Goal: Communication & Community: Answer question/provide support

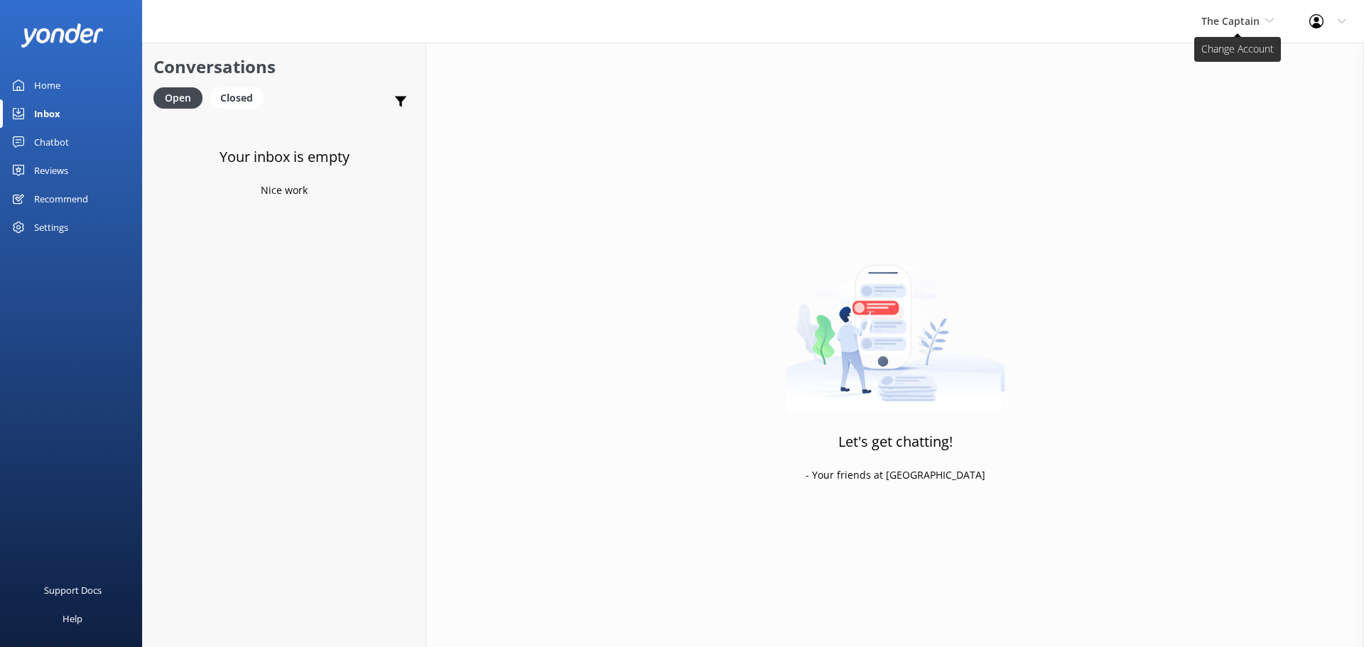
click at [1234, 23] on span "The Captain" at bounding box center [1230, 20] width 58 height 13
click at [1229, 65] on link "De [GEOGRAPHIC_DATA]" at bounding box center [1255, 60] width 142 height 34
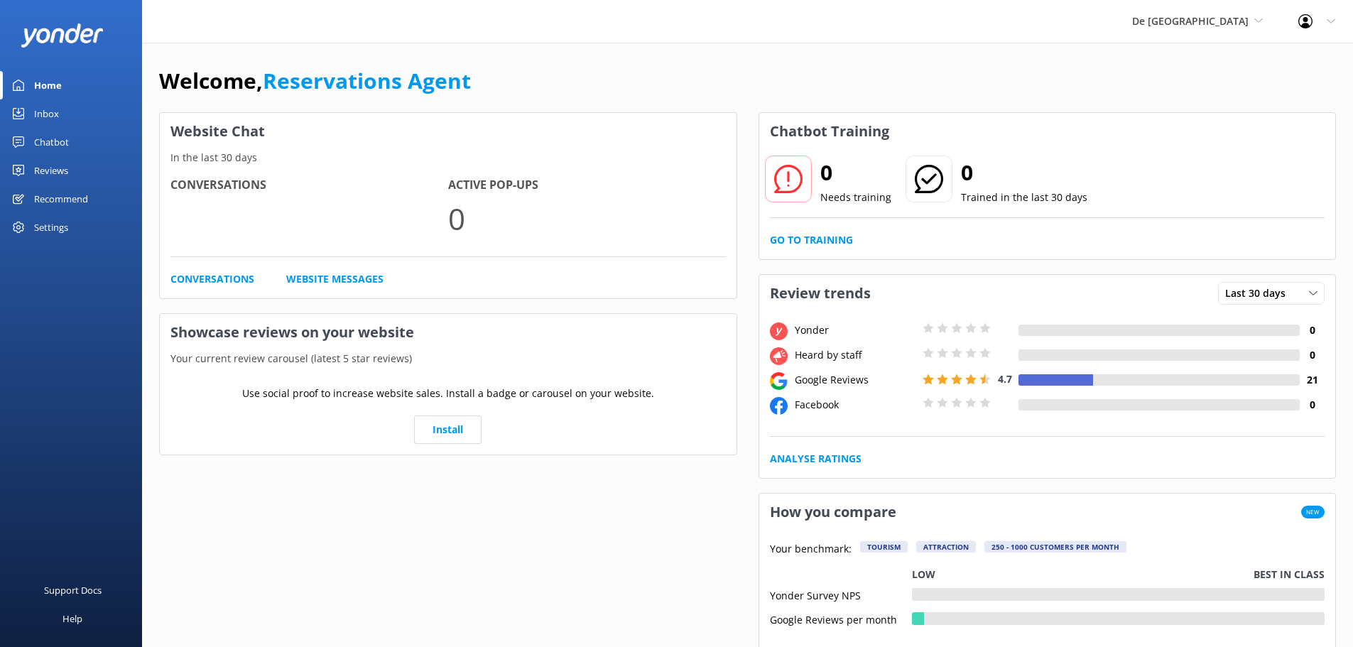
click at [38, 113] on div "Inbox" at bounding box center [46, 113] width 25 height 28
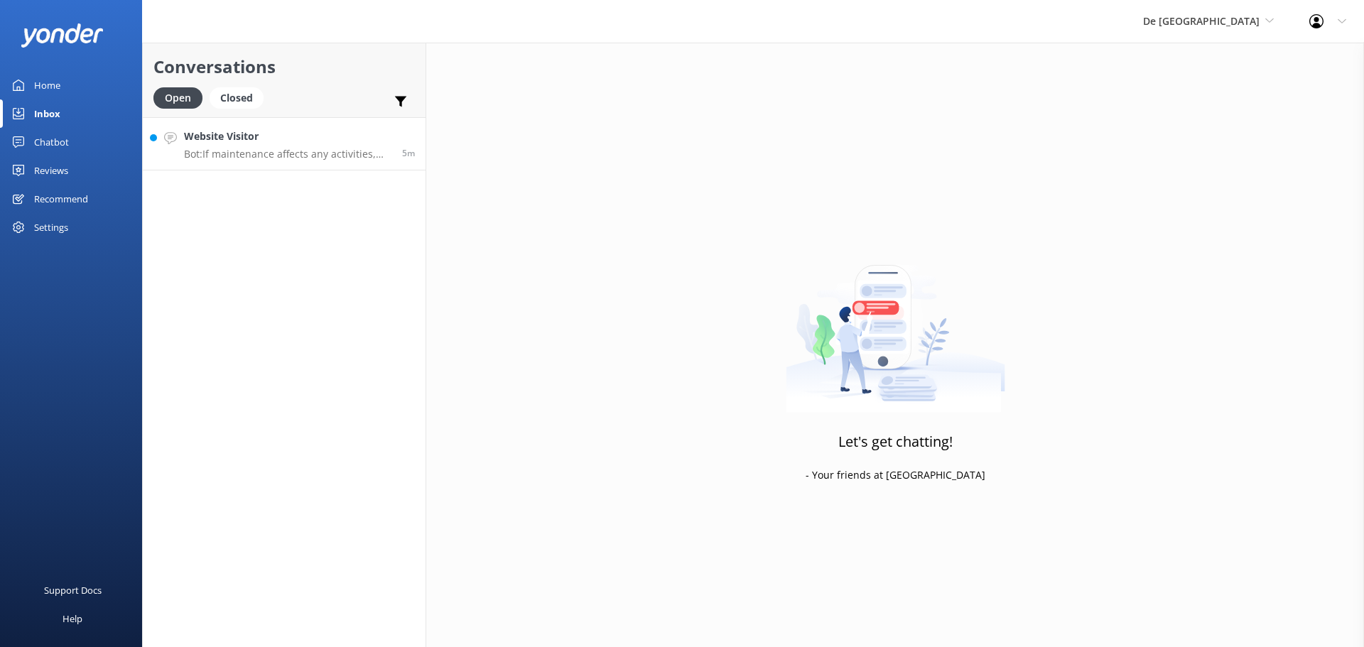
click at [293, 141] on h4 "Website Visitor" at bounding box center [287, 137] width 207 height 16
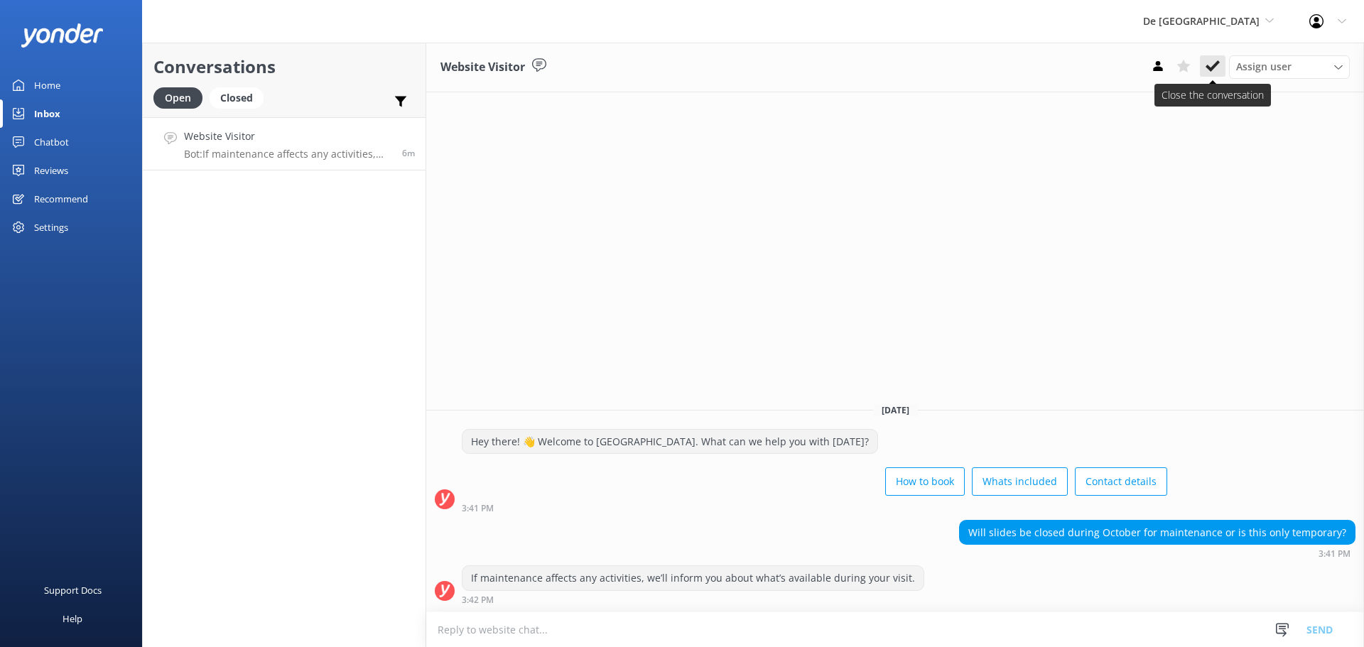
click at [1220, 67] on button at bounding box center [1213, 65] width 26 height 21
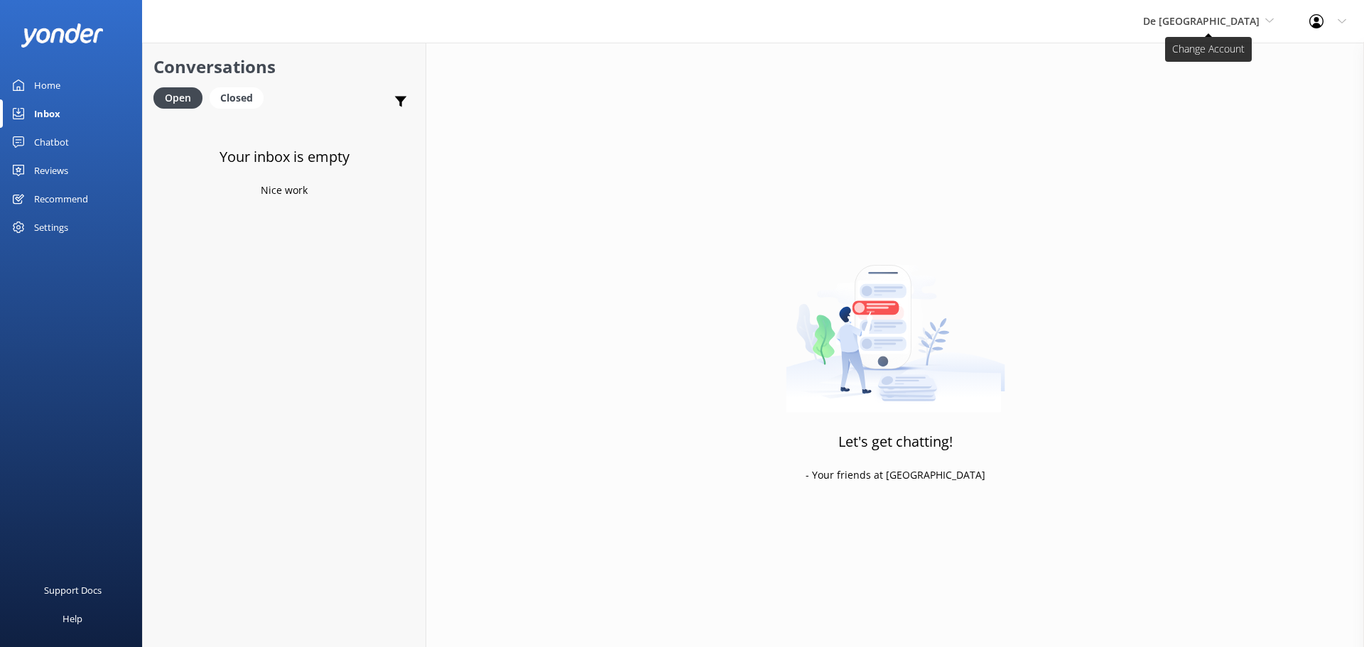
click at [1228, 27] on span "De [GEOGRAPHIC_DATA]" at bounding box center [1201, 20] width 117 height 13
click at [1209, 82] on link "Aruba's Activities Expert" at bounding box center [1196, 94] width 142 height 34
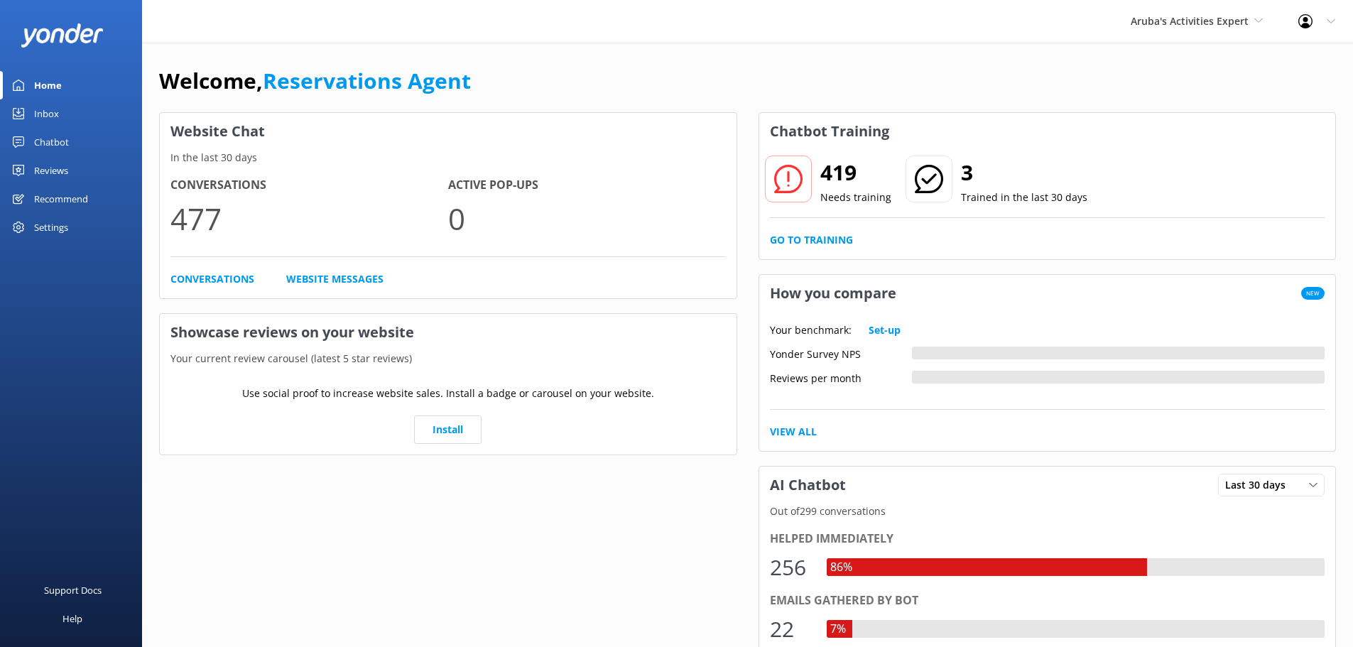
click at [59, 113] on link "Inbox" at bounding box center [71, 113] width 142 height 28
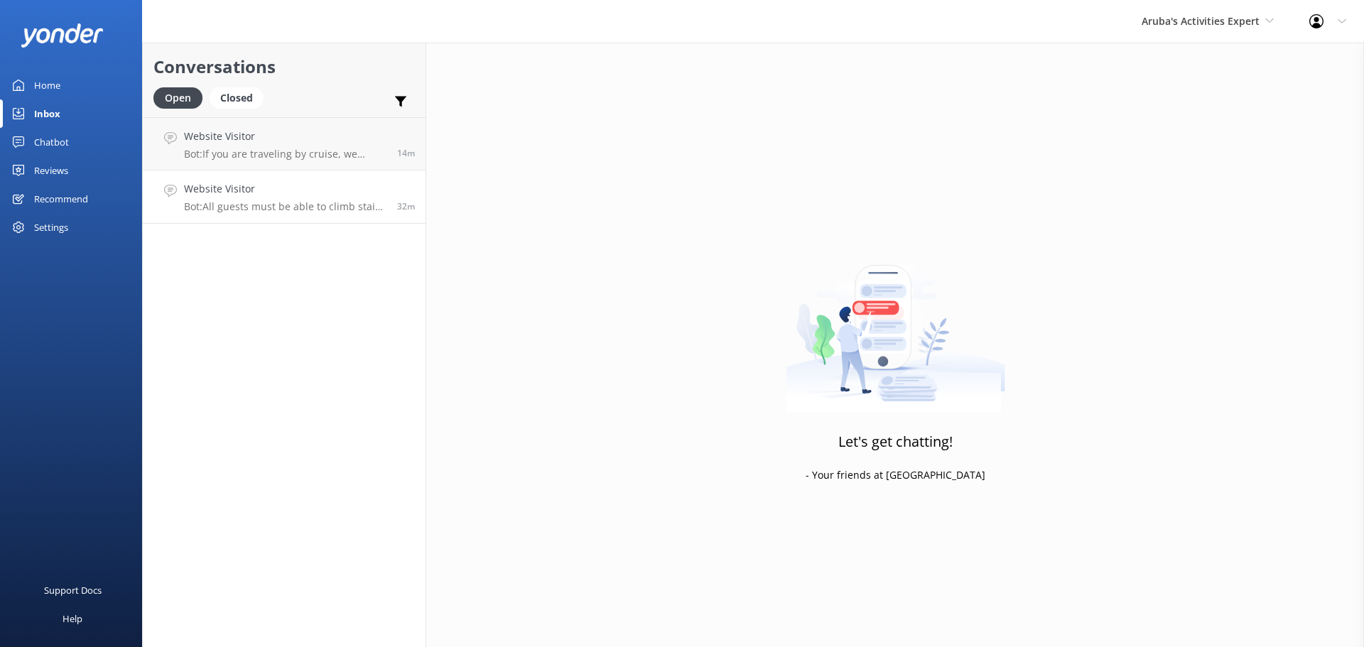
click at [317, 204] on p "Bot: All guests must be able to climb stairs to join the Aruba Seaworld Explore…" at bounding box center [285, 206] width 202 height 13
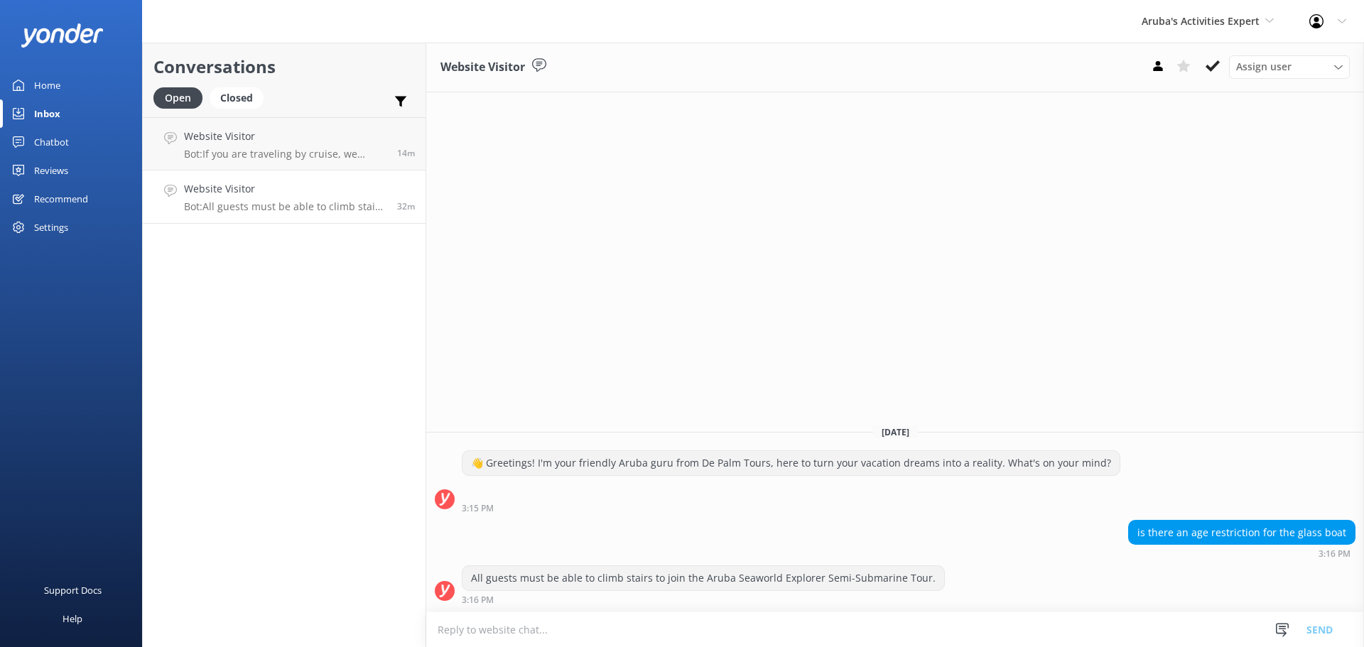
click at [740, 631] on textarea at bounding box center [895, 629] width 938 height 35
type textarea "no no age restriction"
click at [1322, 621] on button "Send" at bounding box center [1319, 630] width 53 height 36
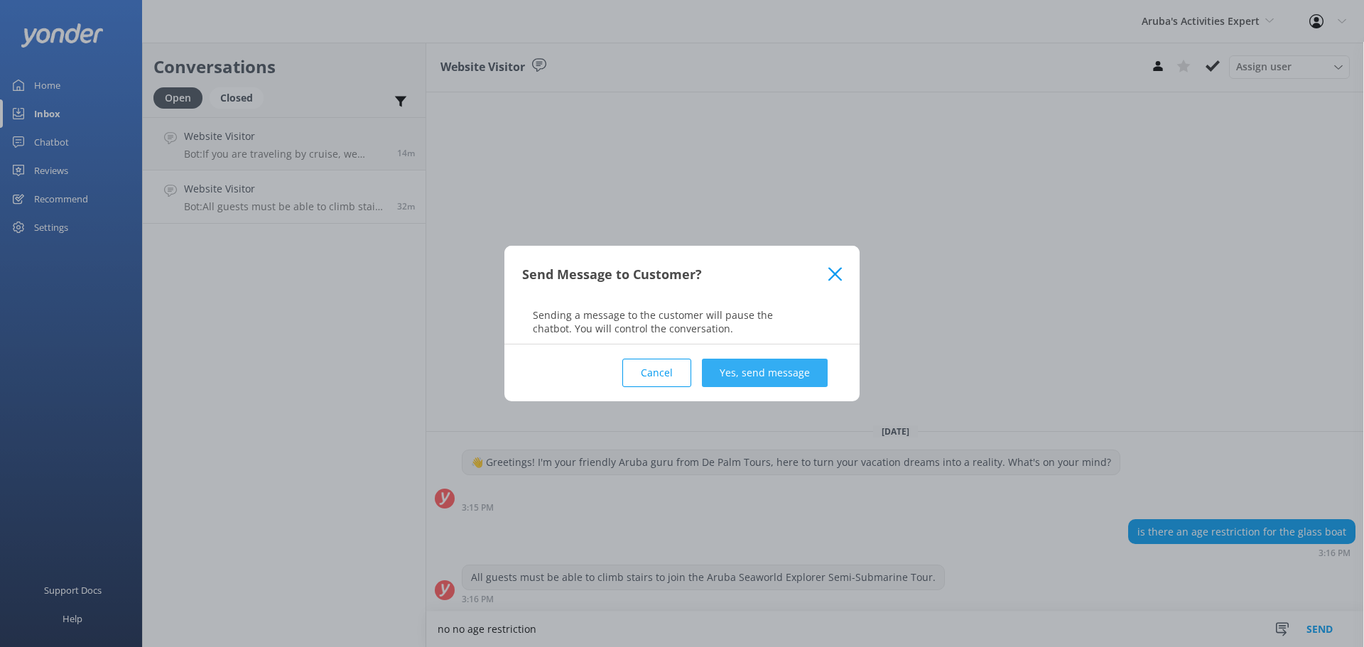
click at [754, 374] on button "Yes, send message" at bounding box center [765, 373] width 126 height 28
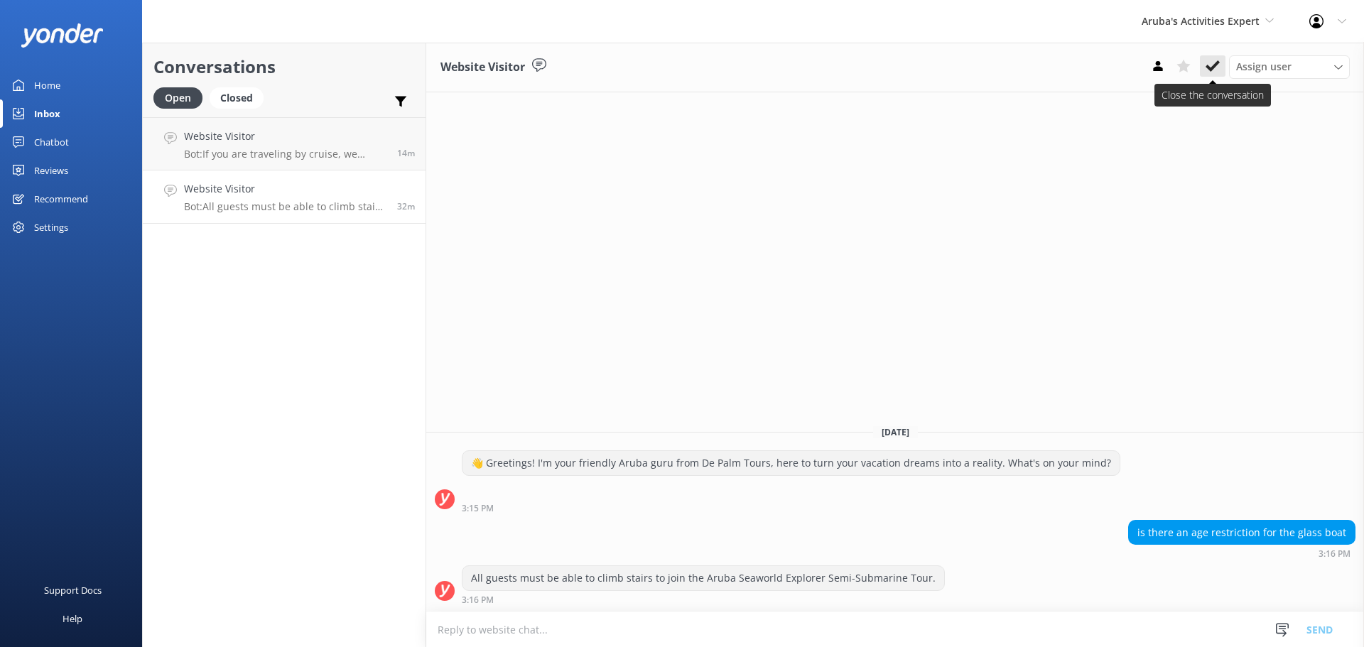
click at [1213, 72] on icon at bounding box center [1213, 66] width 14 height 14
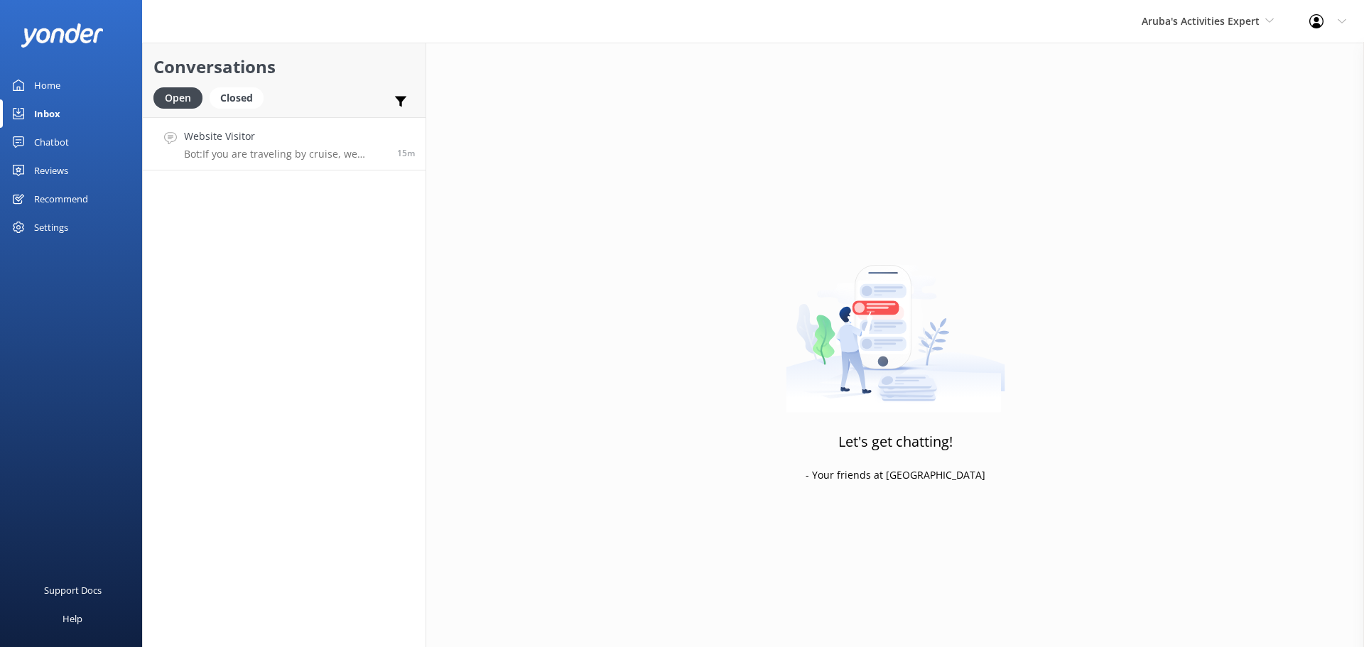
click at [269, 161] on link "Website Visitor Bot: If you are traveling by cruise, we recommend booking throu…" at bounding box center [284, 143] width 283 height 53
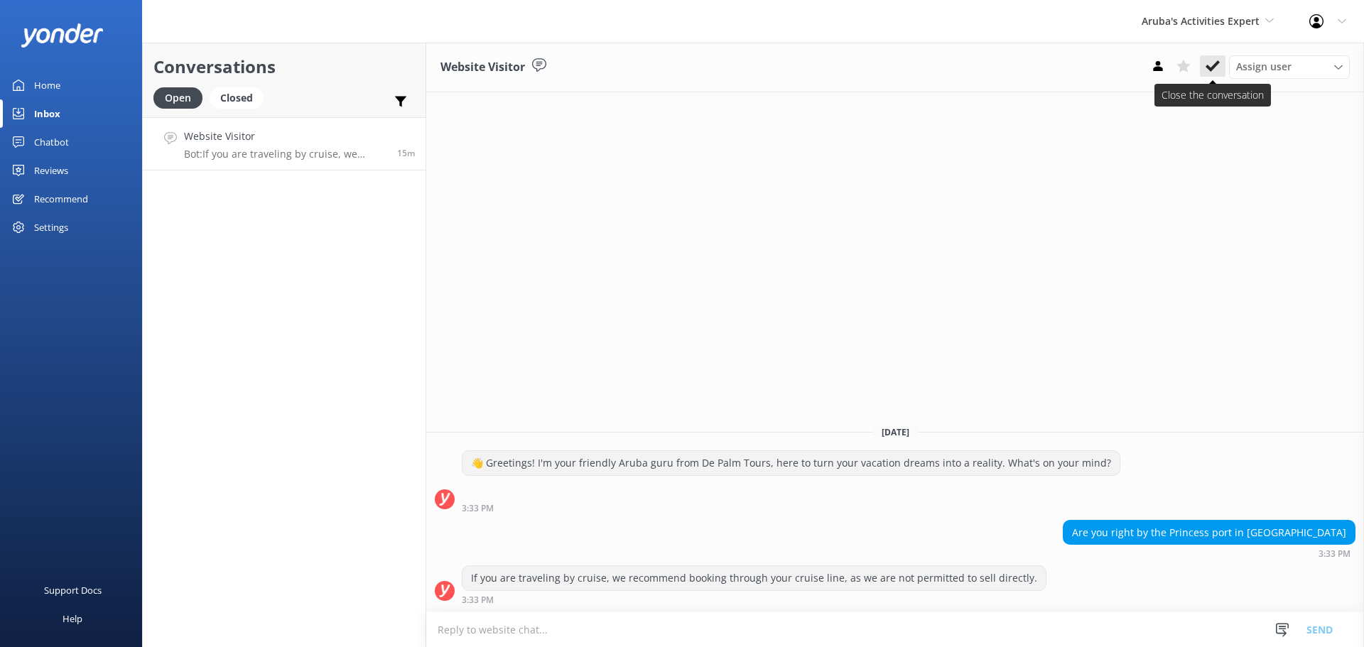
click at [1209, 67] on use at bounding box center [1213, 65] width 14 height 11
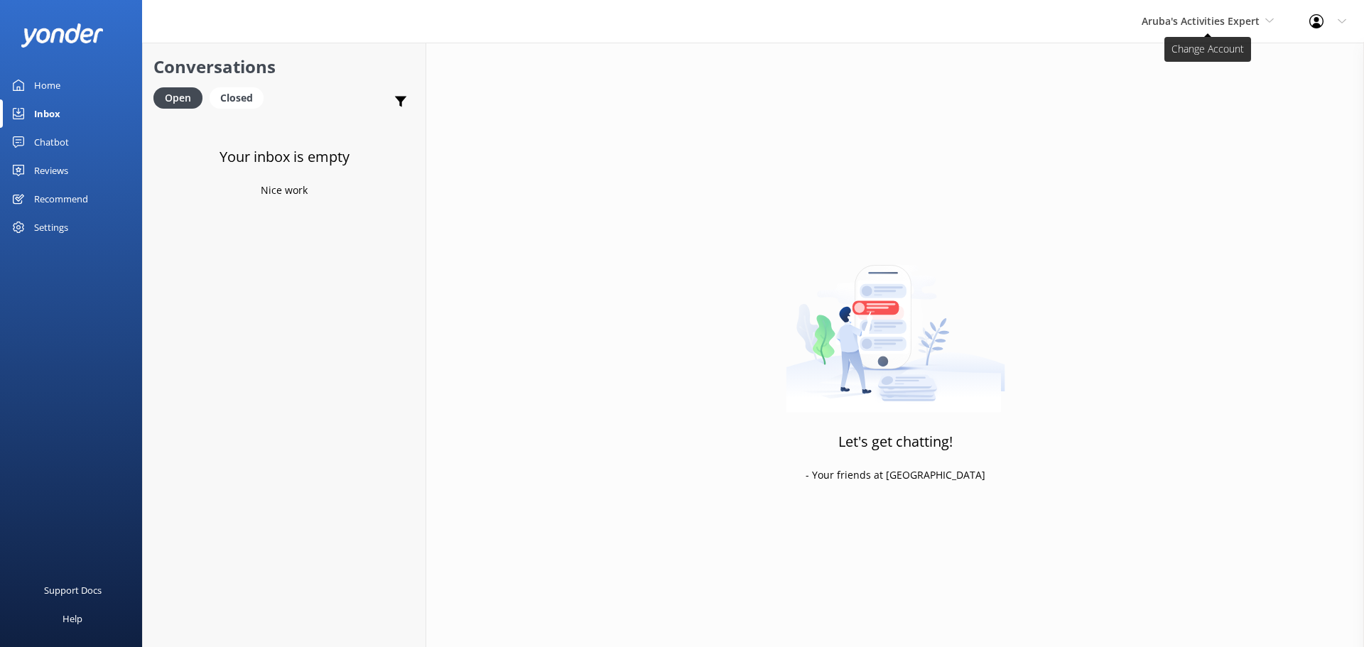
click at [1183, 28] on span "Aruba's Activities Expert" at bounding box center [1208, 21] width 132 height 16
click at [1180, 62] on link "De [GEOGRAPHIC_DATA]" at bounding box center [1195, 60] width 142 height 34
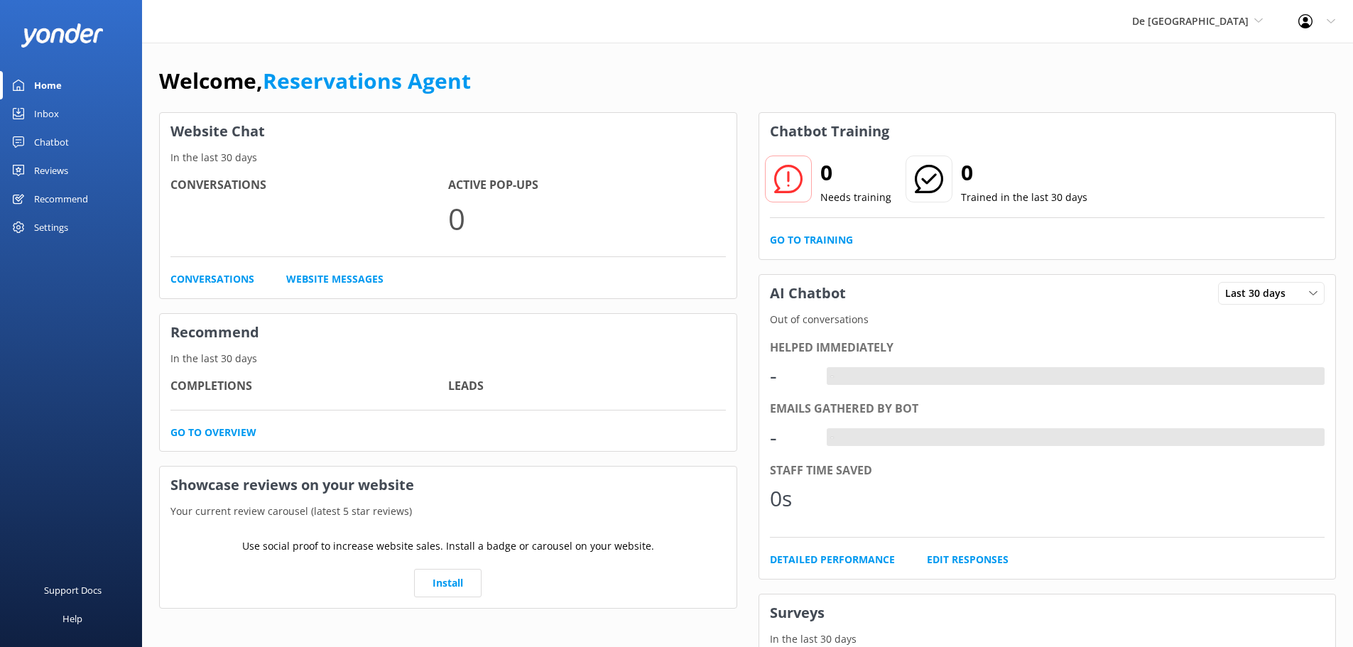
click at [65, 116] on link "Inbox" at bounding box center [71, 113] width 142 height 28
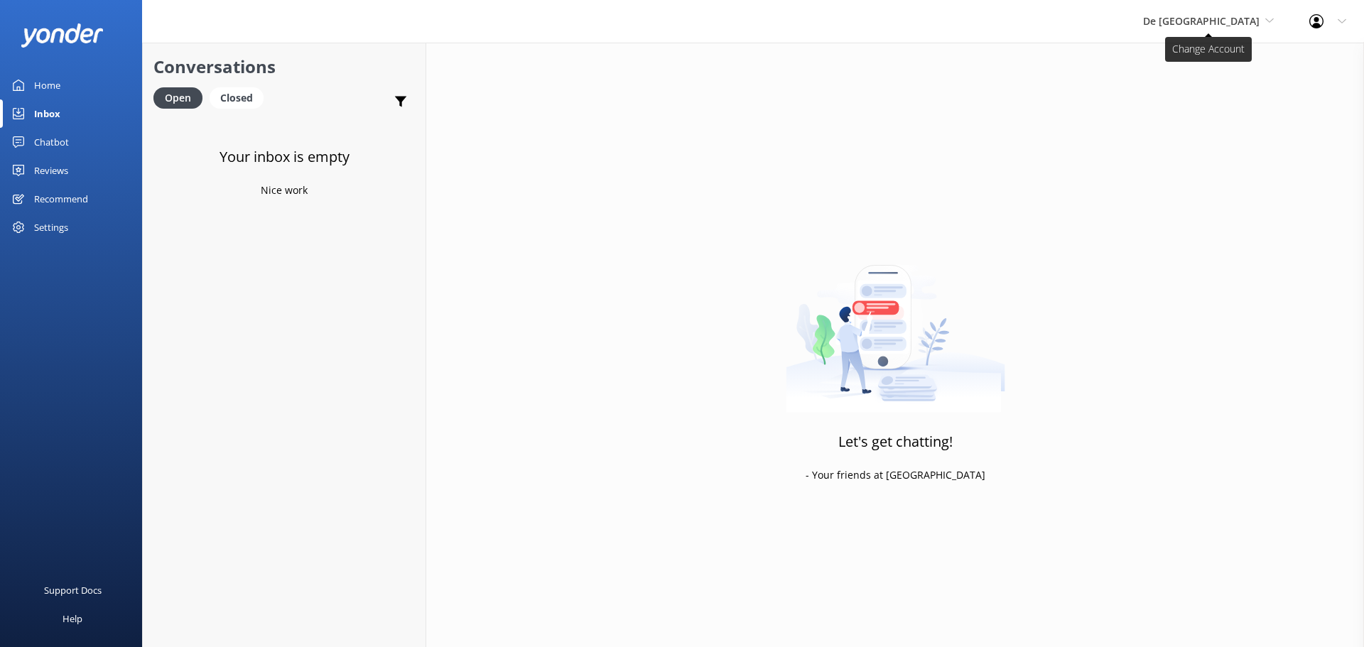
click at [1212, 18] on span "De [GEOGRAPHIC_DATA]" at bounding box center [1201, 20] width 117 height 13
click at [1218, 90] on link "Aruba's Activities Expert" at bounding box center [1196, 94] width 142 height 34
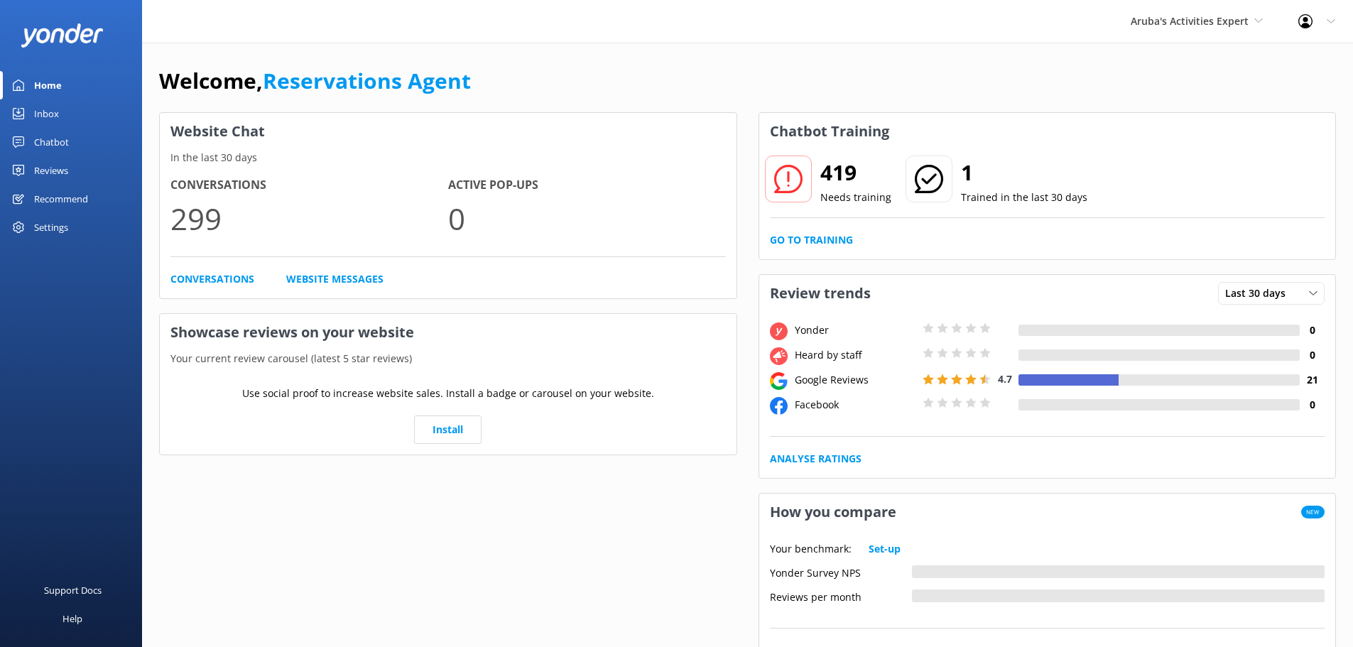
click at [60, 115] on link "Inbox" at bounding box center [71, 113] width 142 height 28
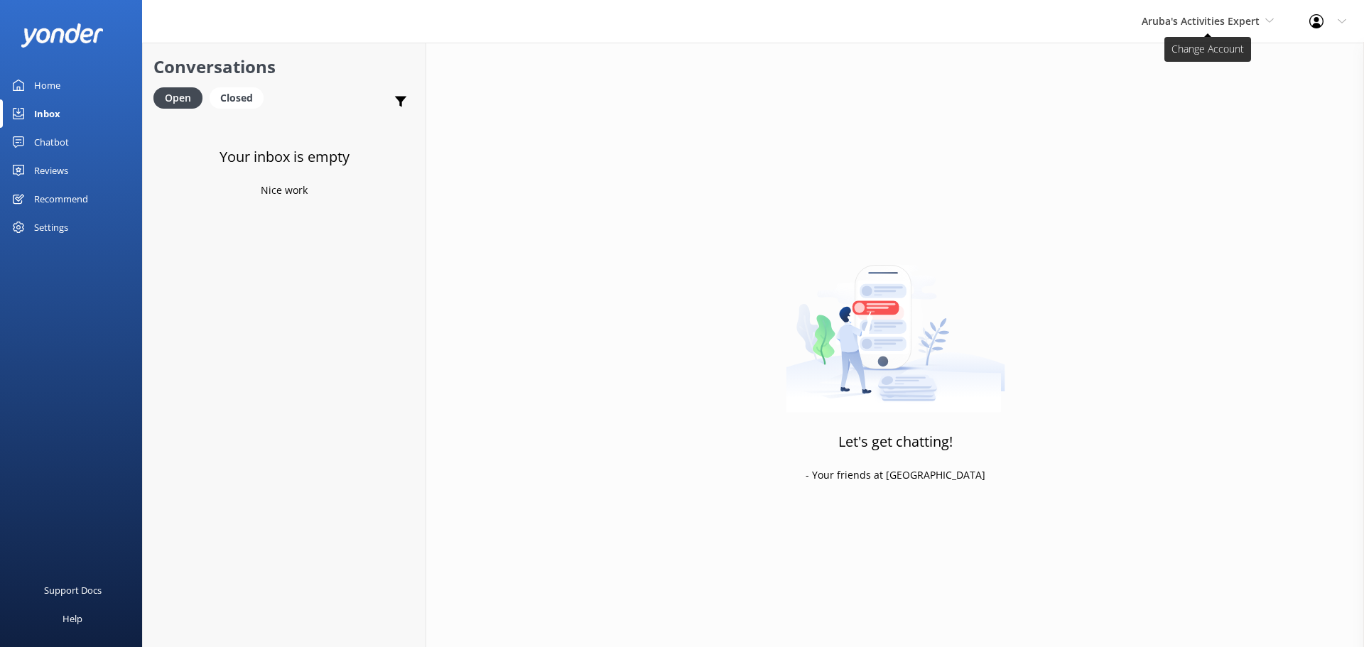
click at [1235, 21] on span "Aruba's Activities Expert" at bounding box center [1201, 20] width 118 height 13
click at [1203, 128] on link "The Captain" at bounding box center [1195, 128] width 142 height 34
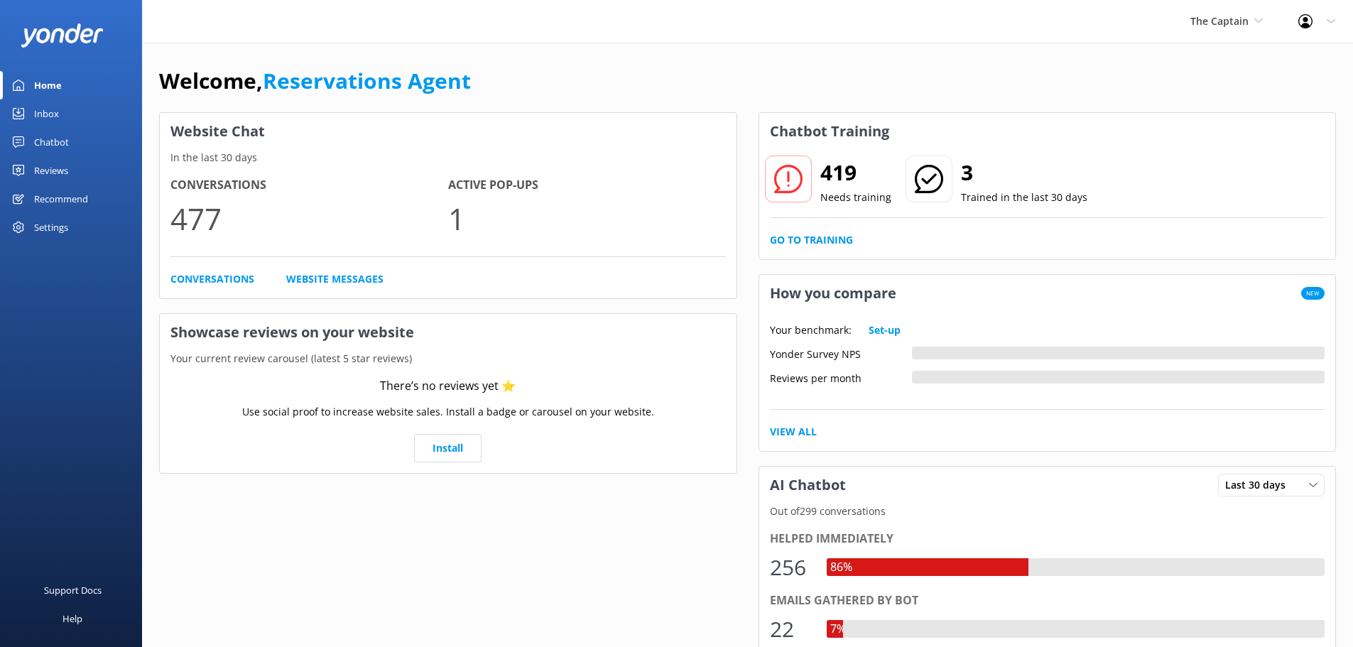
click at [66, 119] on link "Inbox" at bounding box center [71, 113] width 142 height 28
